Goal: Information Seeking & Learning: Learn about a topic

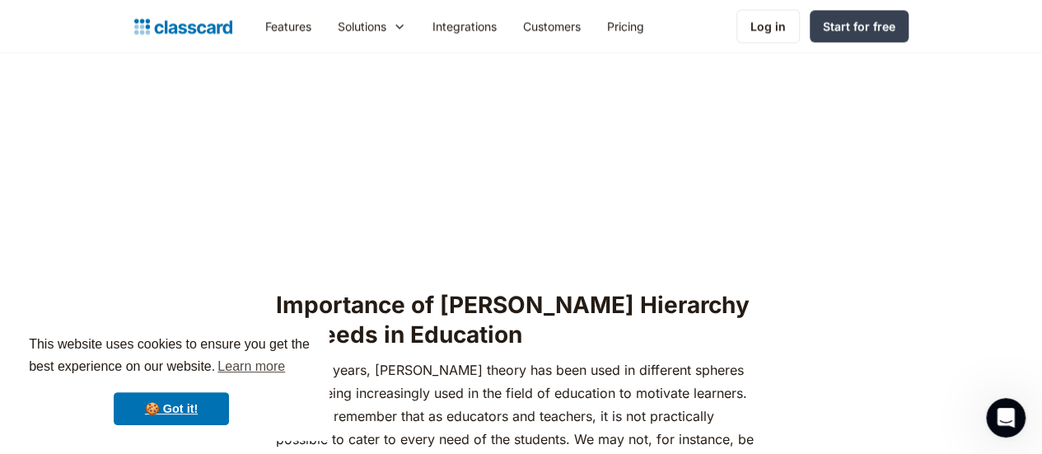
scroll to position [1433, 0]
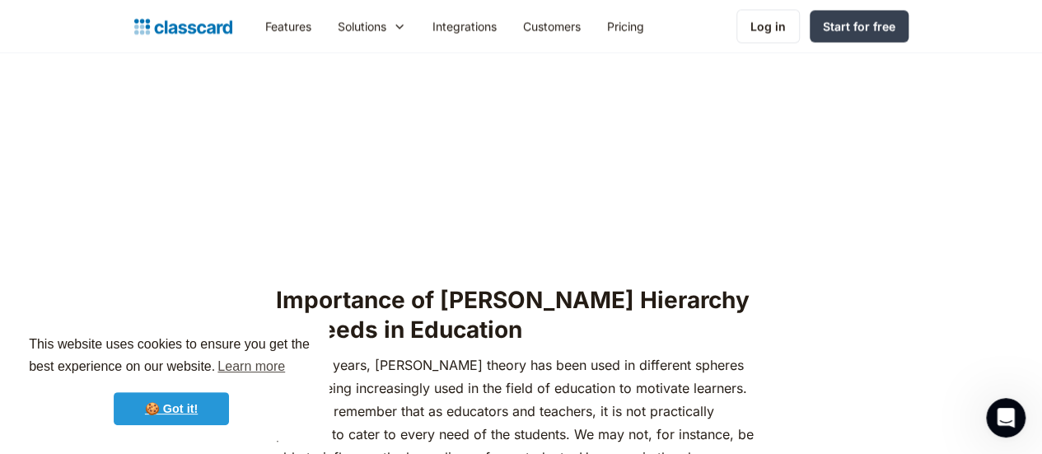
click at [172, 408] on link "🍪 Got it!" at bounding box center [171, 408] width 115 height 33
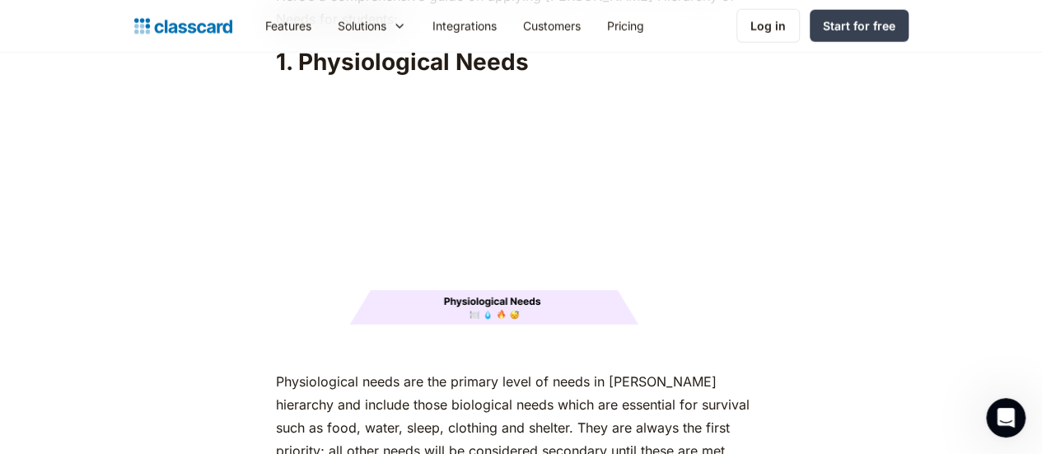
scroll to position [2072, 0]
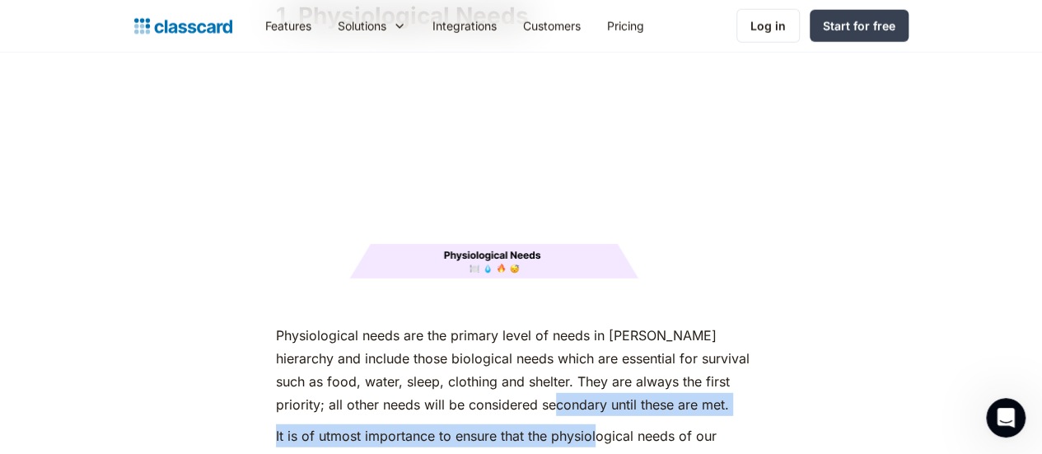
drag, startPoint x: 473, startPoint y: 314, endPoint x: 587, endPoint y: 355, distance: 121.0
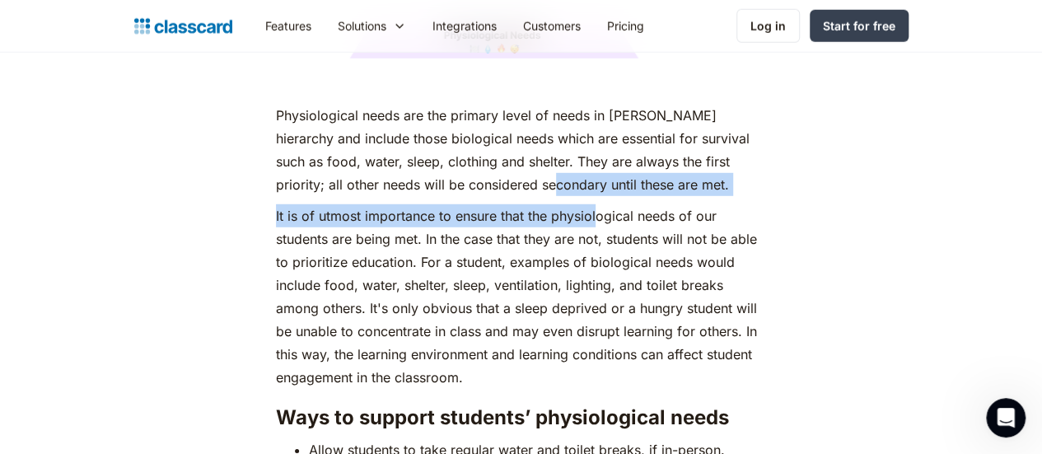
scroll to position [2336, 0]
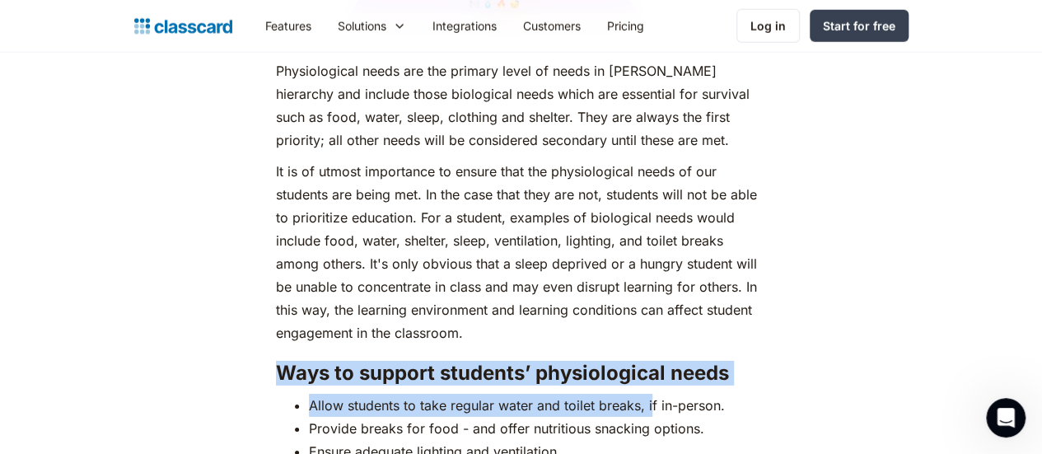
drag, startPoint x: 273, startPoint y: 288, endPoint x: 639, endPoint y: 318, distance: 368.0
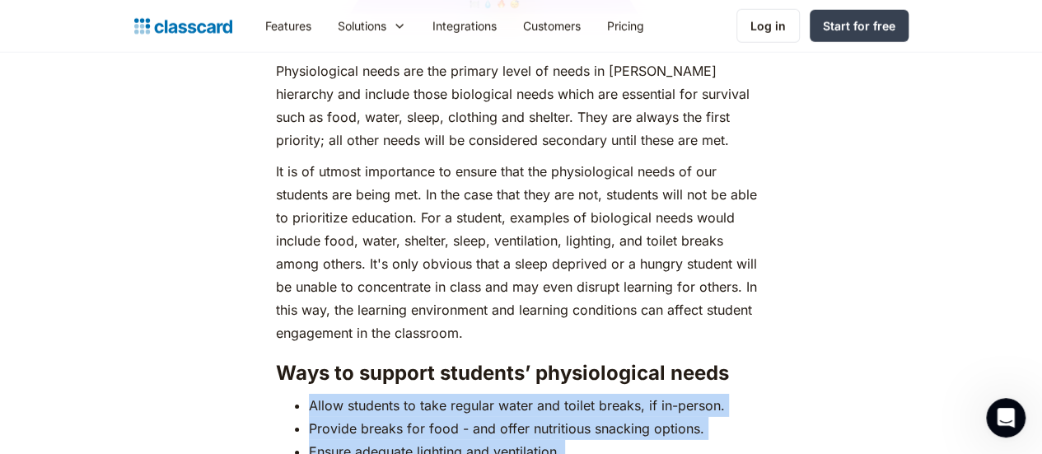
drag, startPoint x: 300, startPoint y: 321, endPoint x: 521, endPoint y: 378, distance: 228.3
click at [521, 394] on ul "Allow students to take regular water and toilet breaks, if in-person. Provide b…" at bounding box center [521, 440] width 491 height 92
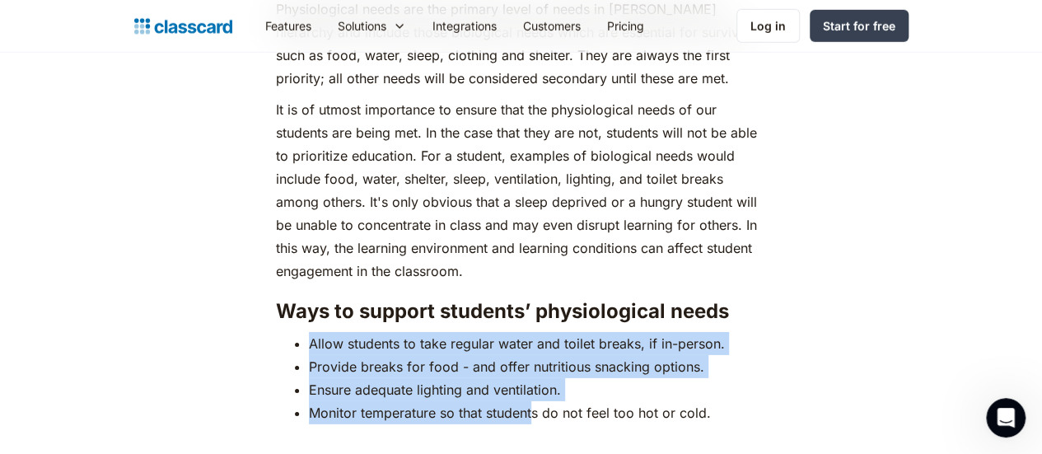
scroll to position [2402, 0]
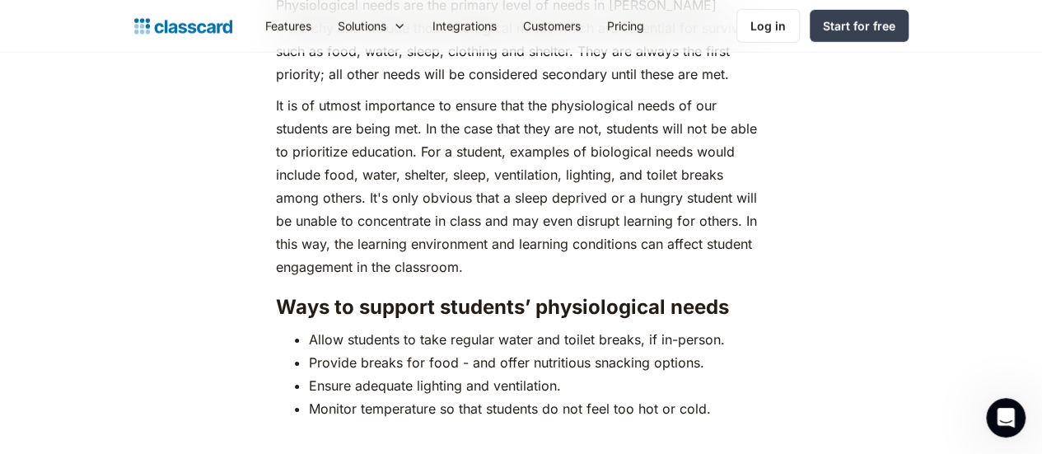
click at [696, 397] on li "Monitor temperature so that students do not feel too hot or cold." at bounding box center [538, 408] width 458 height 23
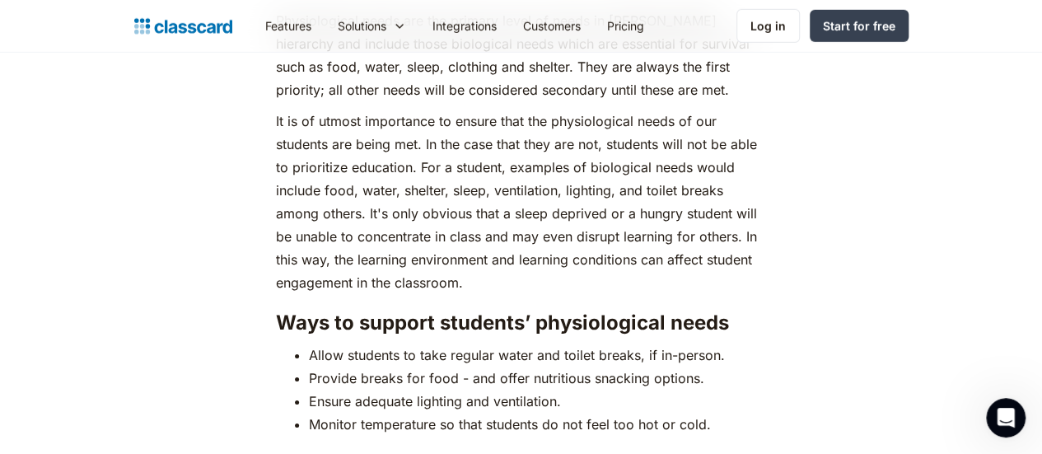
scroll to position [2382, 0]
